Goal: Task Accomplishment & Management: Complete application form

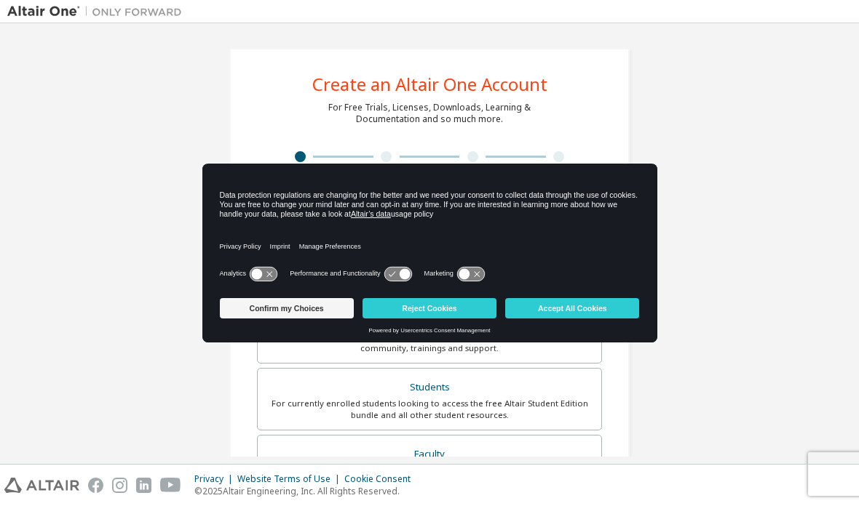
click at [466, 303] on button "Reject Cookies" at bounding box center [429, 308] width 134 height 20
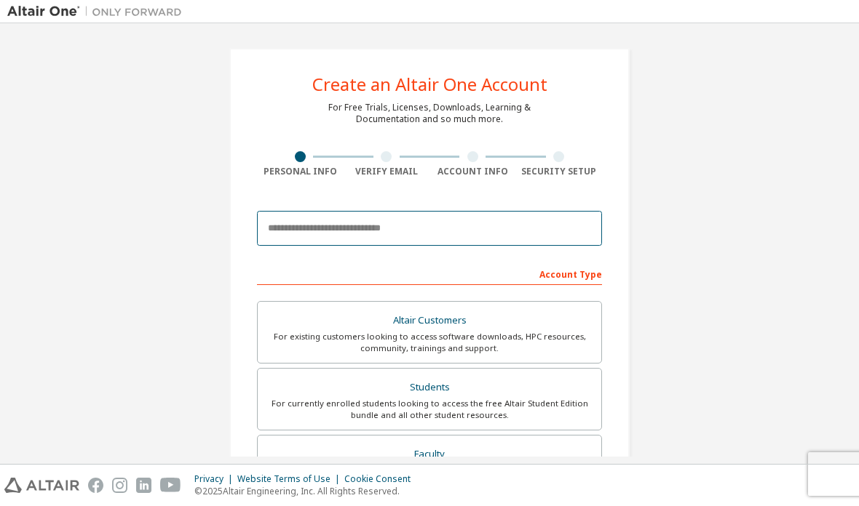
click at [548, 224] on input "email" at bounding box center [429, 228] width 345 height 35
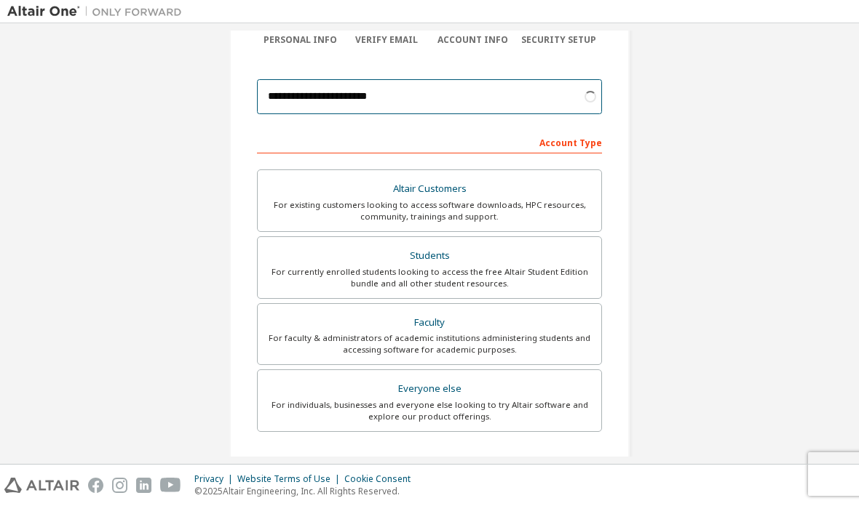
scroll to position [146, 0]
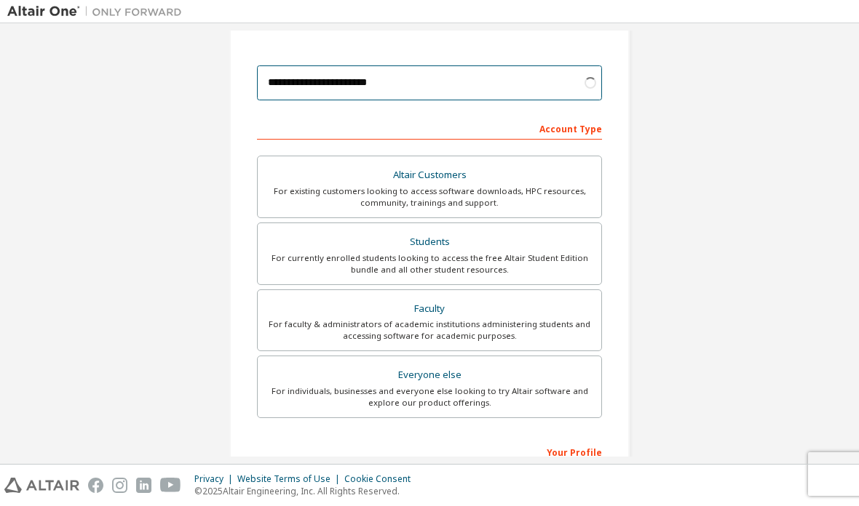
type input "**********"
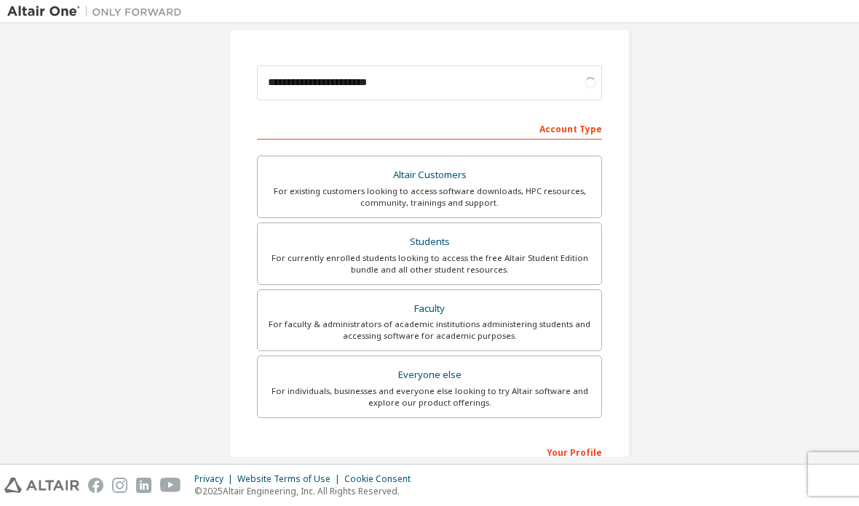
click at [563, 249] on div "Students" at bounding box center [429, 242] width 326 height 20
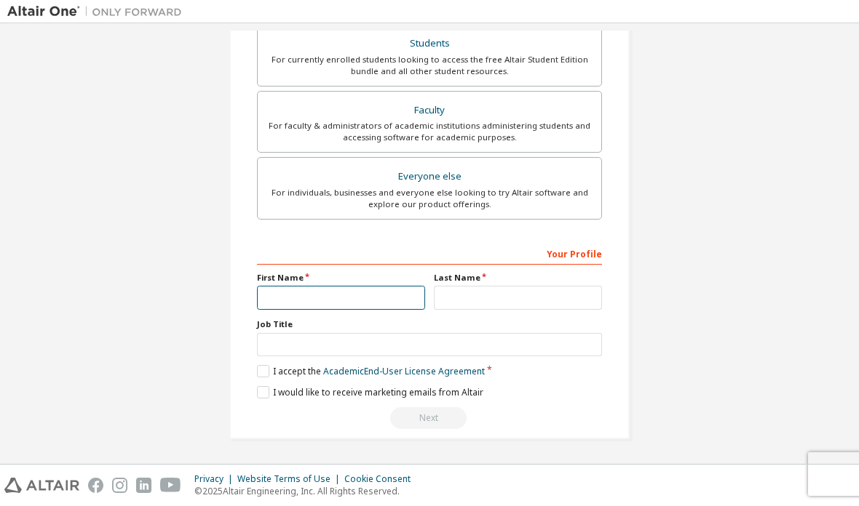
click at [390, 291] on input "text" at bounding box center [341, 298] width 168 height 24
type input "*******"
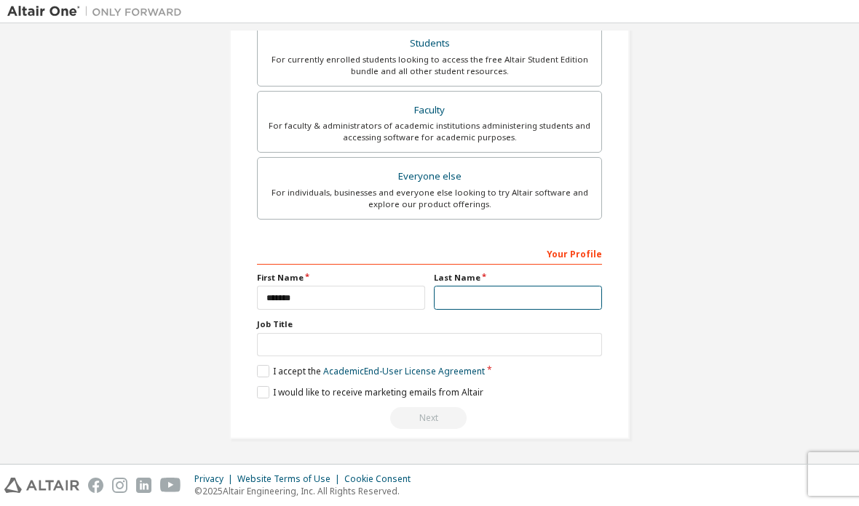
click at [557, 286] on input "text" at bounding box center [518, 298] width 168 height 24
type input "******"
click at [257, 373] on label "I accept the Academic End-User License Agreement" at bounding box center [371, 371] width 228 height 12
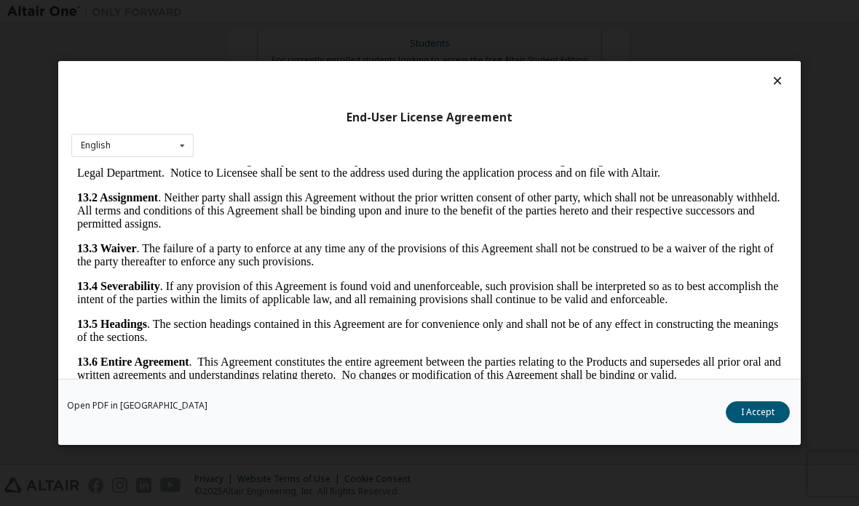
scroll to position [2715, 0]
click at [772, 417] on button "I Accept" at bounding box center [757, 413] width 64 height 22
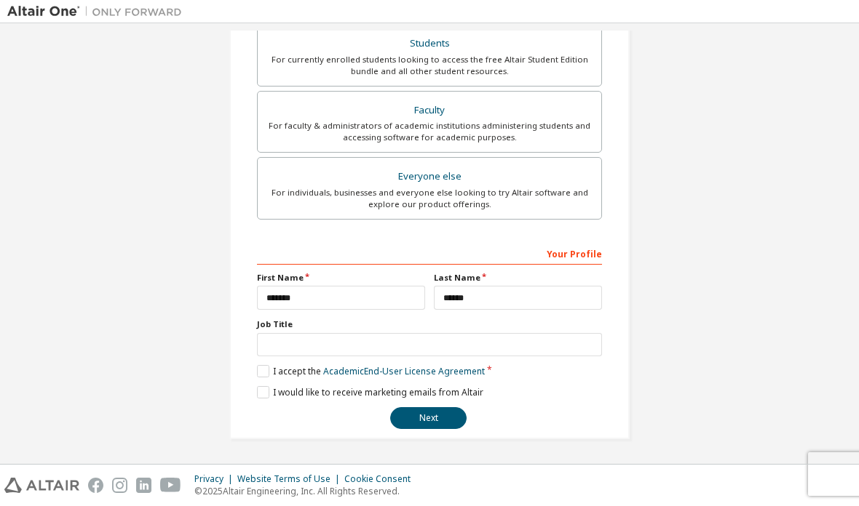
click at [443, 423] on button "Next" at bounding box center [428, 418] width 76 height 22
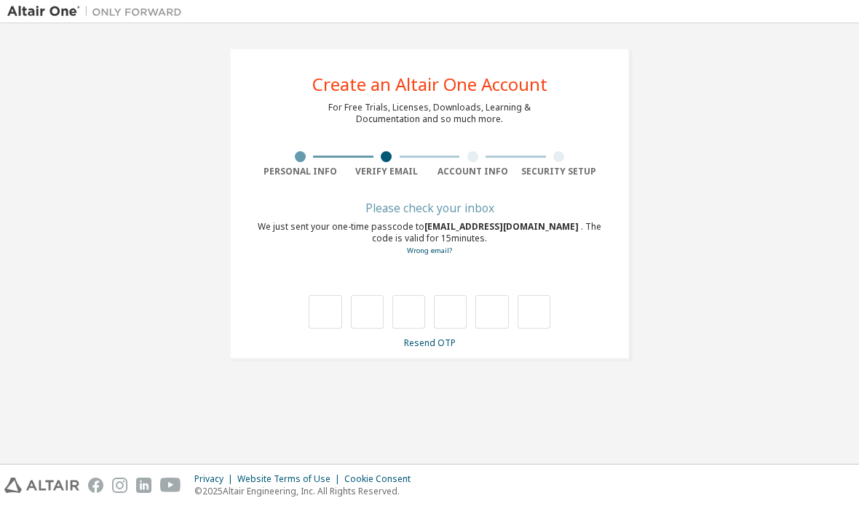
scroll to position [0, 0]
type input "*"
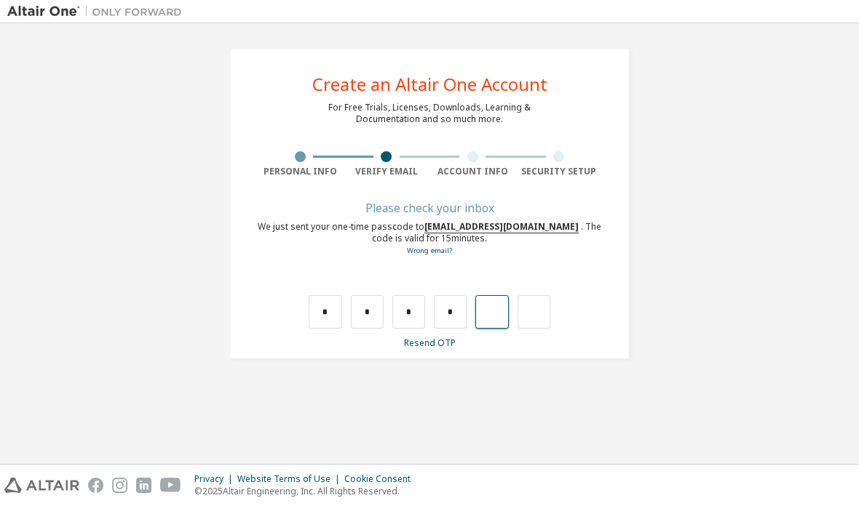
type input "*"
